Goal: Information Seeking & Learning: Find specific fact

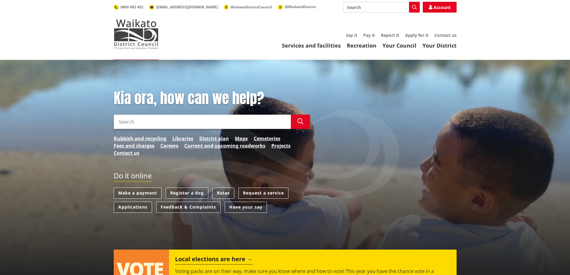
click at [137, 119] on input "Search" at bounding box center [202, 122] width 177 height 14
type input "ssa2021"
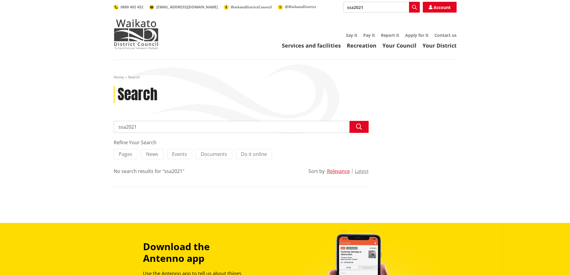
click at [127, 128] on input "ssa2021" at bounding box center [241, 127] width 255 height 12
type input "ssa 2021"
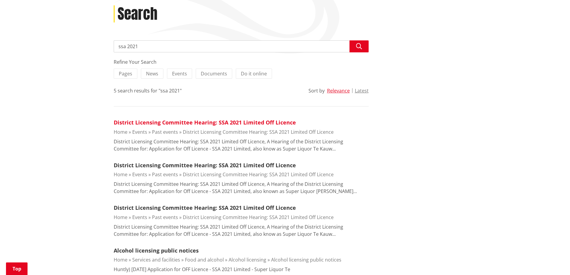
scroll to position [90, 0]
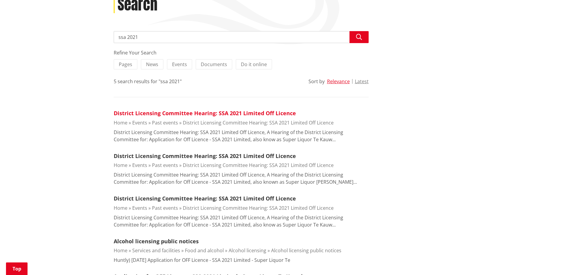
click at [210, 113] on link "District Licensing Committee Hearing: SSA 2021 Limited Off Licence" at bounding box center [205, 113] width 182 height 7
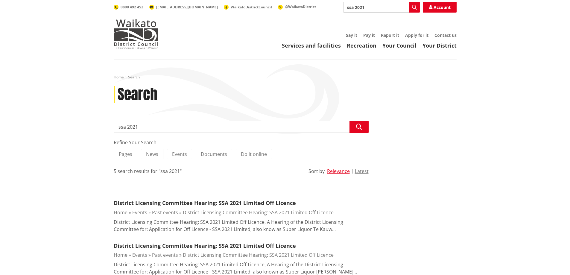
scroll to position [90, 0]
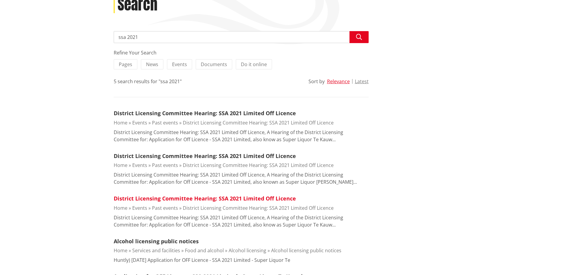
click at [177, 199] on link "District Licensing Committee Hearing: SSA 2021 Limited Off Licence" at bounding box center [205, 198] width 182 height 7
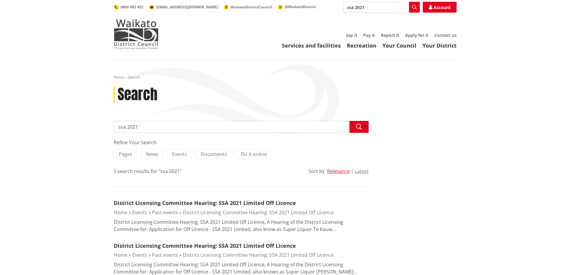
scroll to position [90, 0]
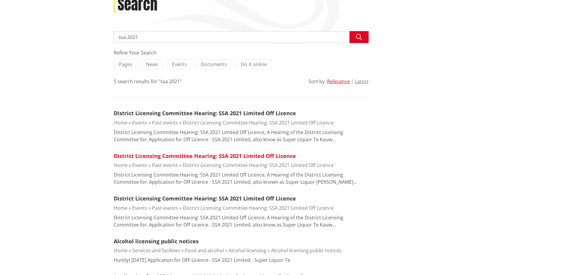
click at [180, 159] on link "District Licensing Committee Hearing: SSA 2021 Limited Off Licence" at bounding box center [205, 155] width 182 height 7
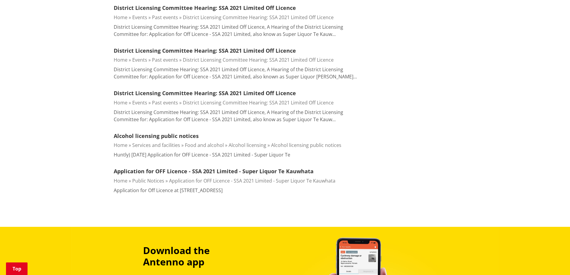
scroll to position [210, 0]
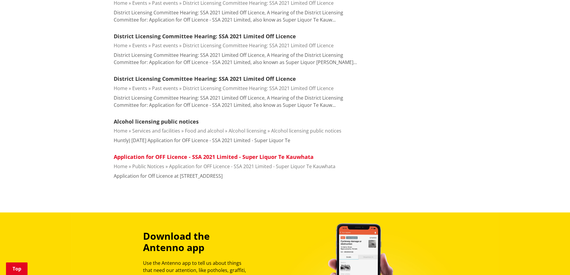
click at [157, 157] on link "Application for OFF Licence - SSA 2021 Limited - Super Liquor Te Kauwhata" at bounding box center [214, 156] width 200 height 7
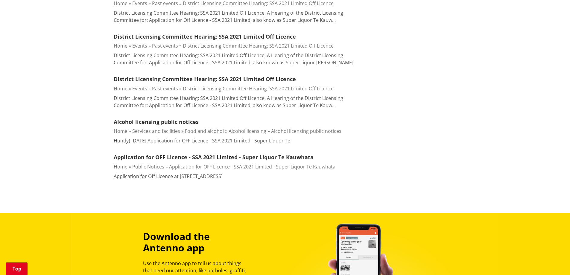
scroll to position [210, 0]
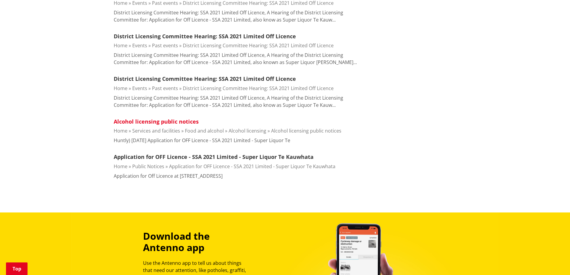
click at [172, 119] on link "Alcohol licensing public notices" at bounding box center [156, 121] width 85 height 7
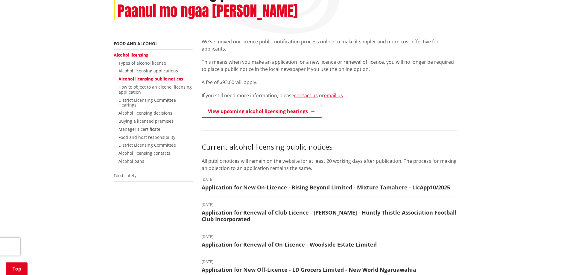
scroll to position [60, 0]
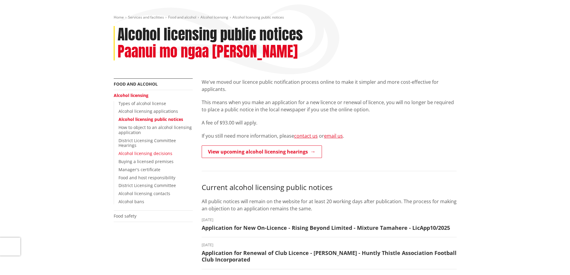
click at [128, 153] on link "Alcohol licensing decisions" at bounding box center [146, 154] width 54 height 6
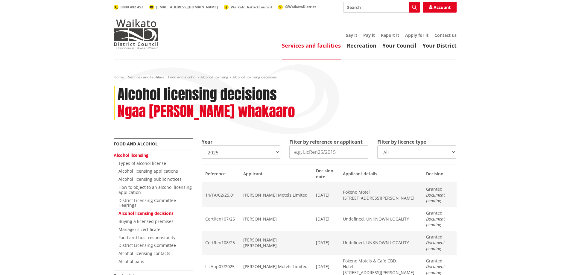
click at [454, 152] on select "All On licence - New On licence - Renewals On licence - Variations Off licence …" at bounding box center [416, 151] width 79 height 13
select select
click at [377, 145] on select "All On licence - New On licence - Renewals On licence - Variations Off licence …" at bounding box center [416, 151] width 79 height 13
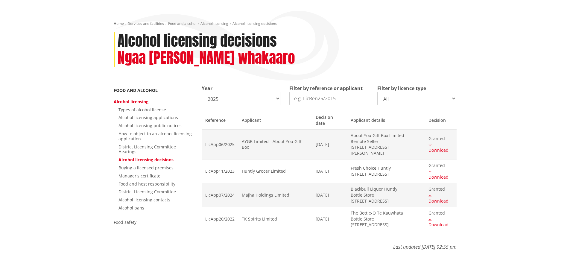
scroll to position [60, 0]
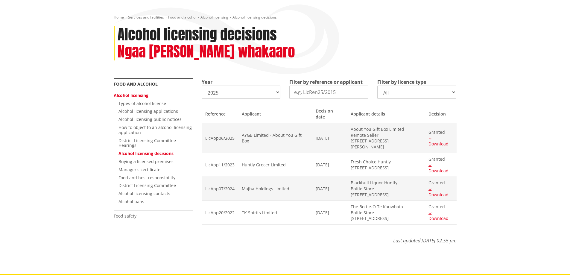
click at [278, 90] on select "2025 2024 2023 2022 2021 2020 2019 2018 2017 2016 2015 2014" at bounding box center [241, 92] width 79 height 13
select select "2024"
click at [202, 86] on select "2025 2024 2023 2022 2021 2020 2019 2018 2017 2016 2015 2014" at bounding box center [241, 92] width 79 height 13
click at [252, 94] on select "2025 2024 2023 2022 2021 2020 2019 2018 2017 2016 2015 2014" at bounding box center [241, 92] width 79 height 13
click at [202, 86] on select "2025 2024 2023 2022 2021 2020 2019 2018 2017 2016 2015 2014" at bounding box center [241, 92] width 79 height 13
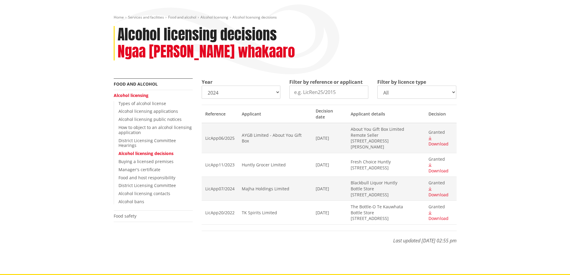
click at [313, 96] on input "Filter by reference or applicant" at bounding box center [328, 92] width 79 height 13
click at [432, 96] on select "All On licence - New On licence - Renewals On licence - Variations Off licence …" at bounding box center [416, 92] width 79 height 13
click at [377, 86] on select "All On licence - New On licence - Renewals On licence - Variations Off licence …" at bounding box center [416, 92] width 79 height 13
select select
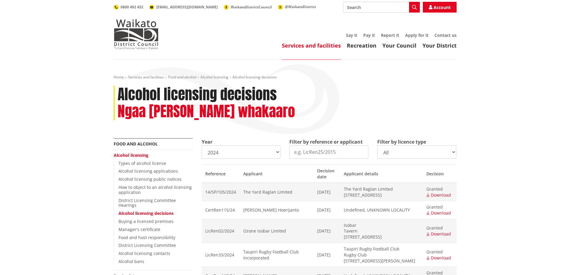
click at [453, 153] on select "All On licence - New On licence - Renewals On licence - Variations Off licence …" at bounding box center [416, 151] width 79 height 13
select select
click at [377, 145] on select "All On licence - New On licence - Renewals On licence - Variations Off licence …" at bounding box center [416, 151] width 79 height 13
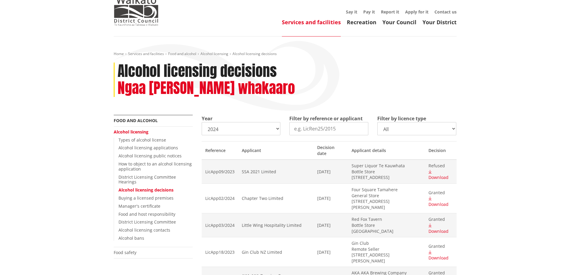
scroll to position [60, 0]
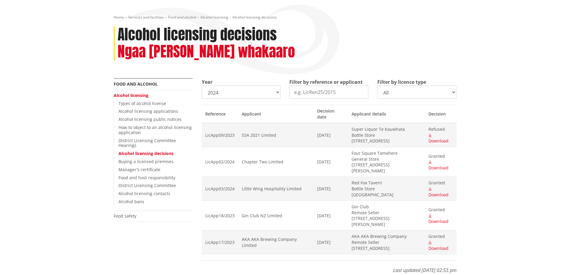
click at [440, 138] on span "Download" at bounding box center [439, 141] width 20 height 6
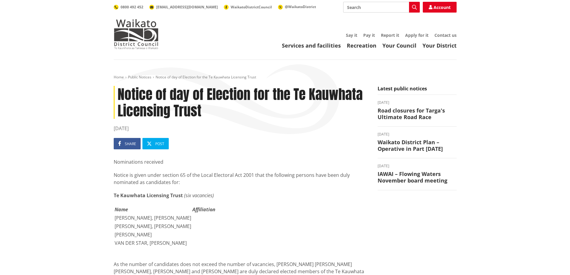
click at [357, 7] on input "Search" at bounding box center [381, 7] width 77 height 11
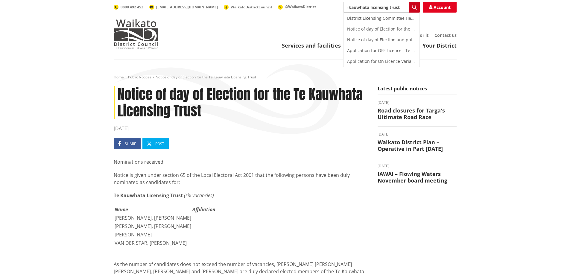
type input "te kauwhata licensing trust"
click at [412, 6] on icon "button" at bounding box center [414, 7] width 5 height 5
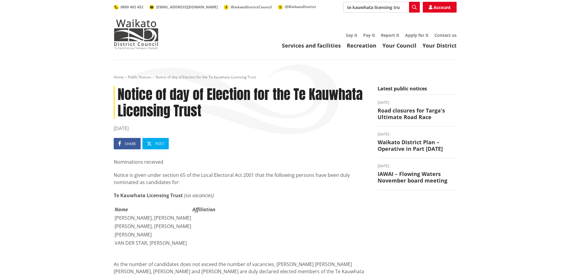
scroll to position [46, 0]
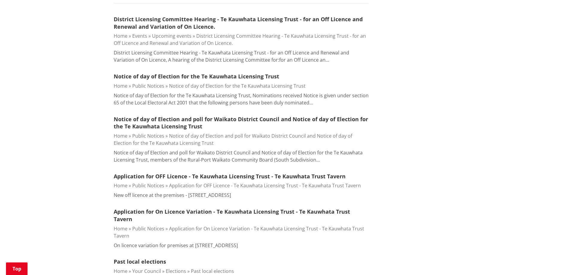
scroll to position [210, 0]
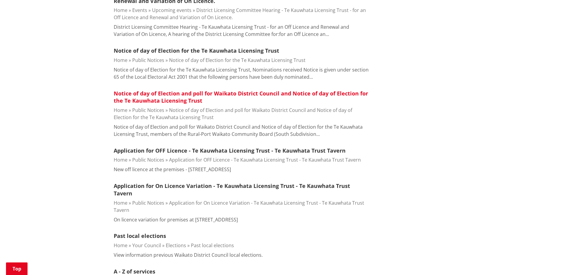
click at [187, 95] on link "Notice of day of Election and poll for Waikato District Council and Notice of d…" at bounding box center [241, 97] width 254 height 15
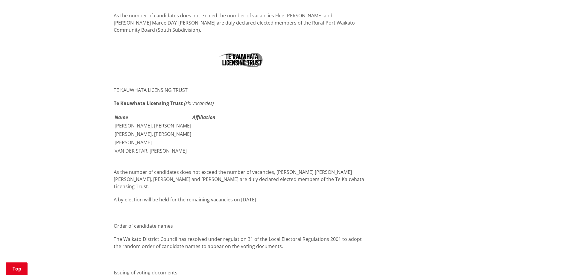
scroll to position [1617, 0]
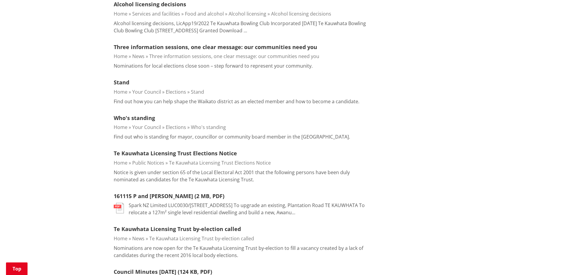
scroll to position [718, 0]
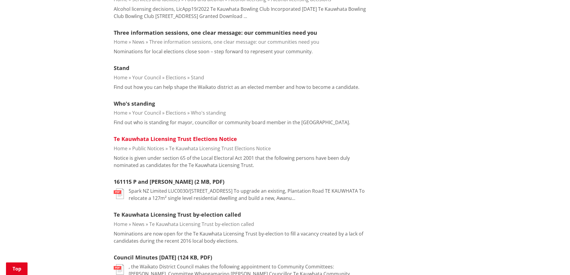
click at [182, 140] on link "Te Kauwhata Licensing Trust Elections Notice" at bounding box center [175, 138] width 123 height 7
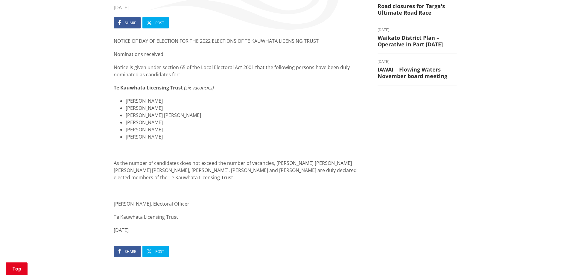
scroll to position [90, 0]
